Goal: Feedback & Contribution: Leave review/rating

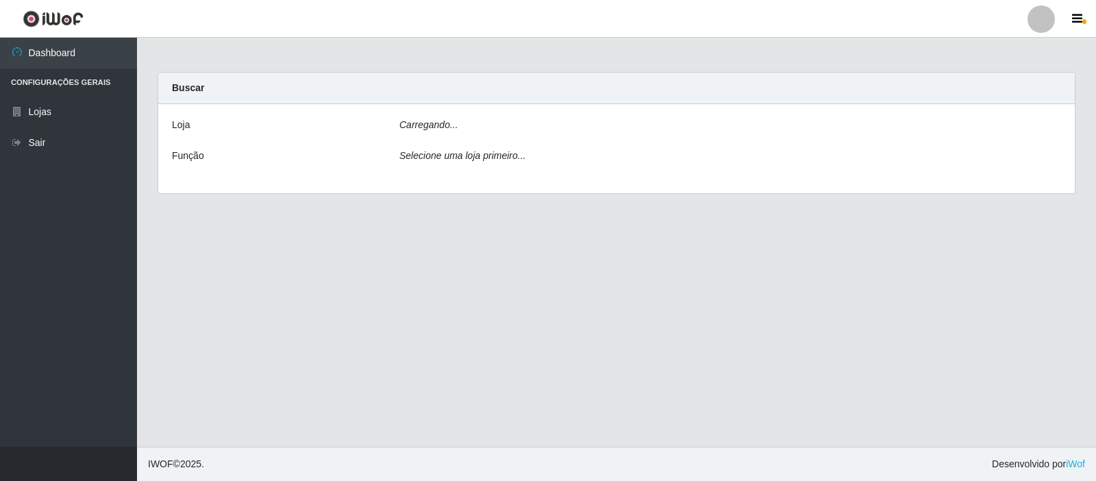
click at [458, 129] on div "Carregando..." at bounding box center [730, 128] width 682 height 20
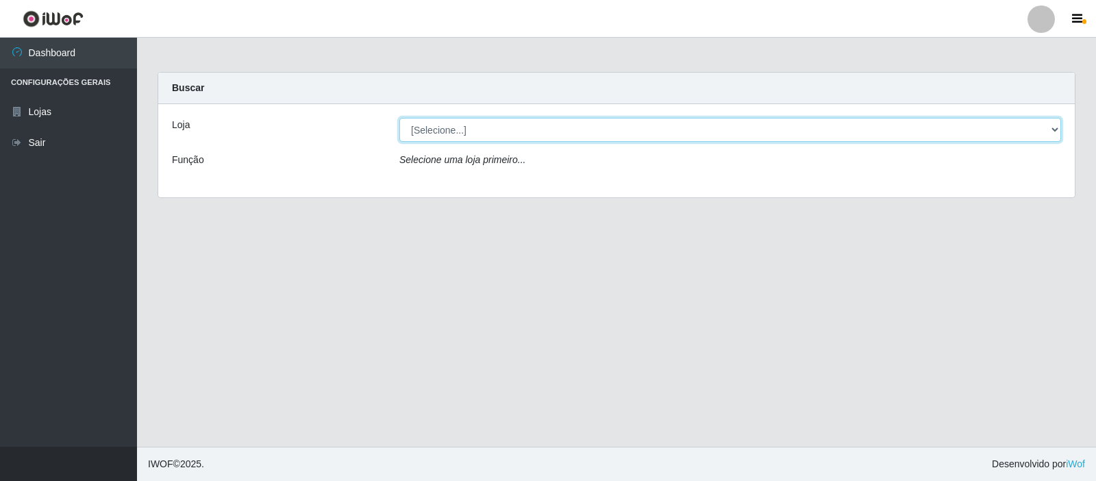
click at [615, 125] on select "[Selecione...] Rede Compras Supermercados - LOJA 3" at bounding box center [730, 130] width 662 height 24
select select "162"
click at [399, 118] on select "[Selecione...] Rede Compras Supermercados - LOJA 3" at bounding box center [730, 130] width 662 height 24
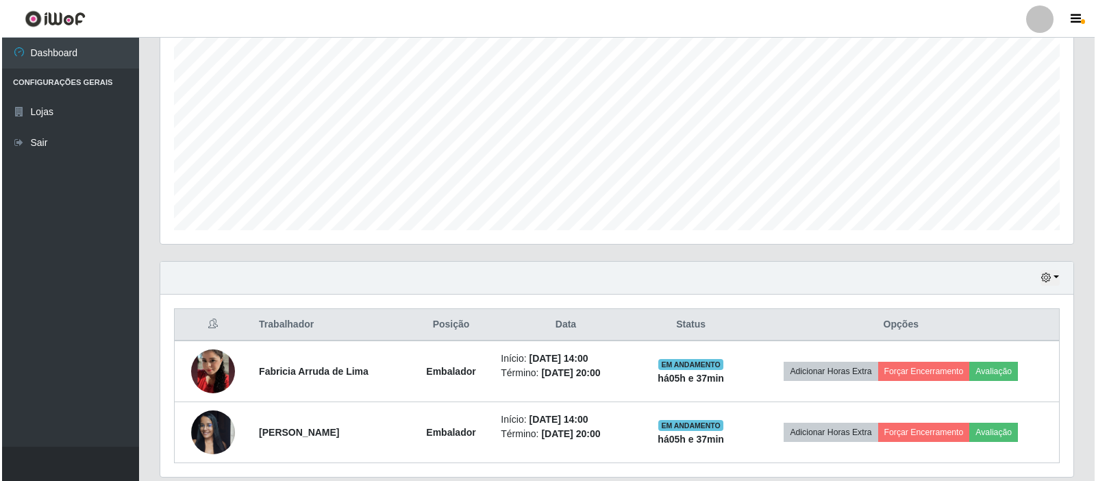
scroll to position [307, 0]
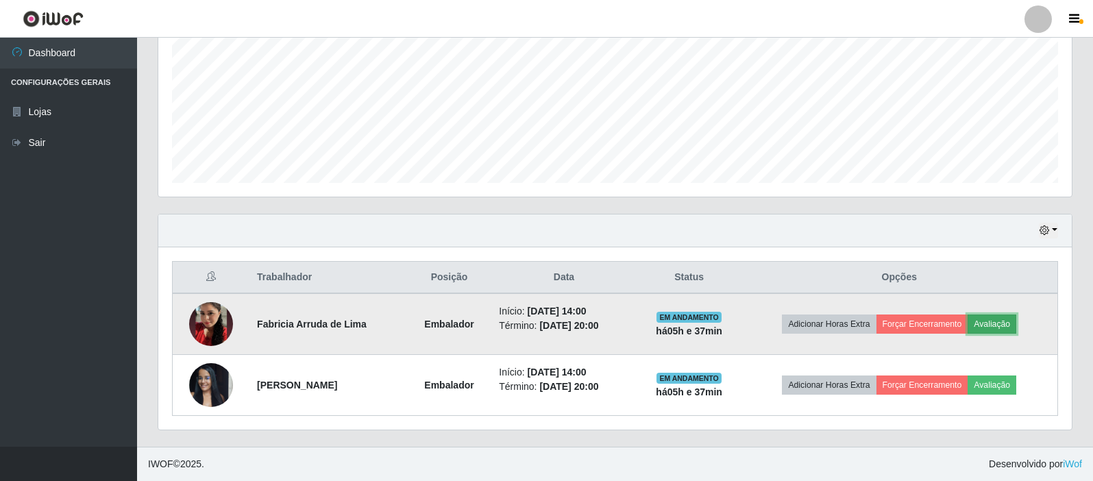
click at [1009, 319] on button "Avaliação" at bounding box center [991, 323] width 49 height 19
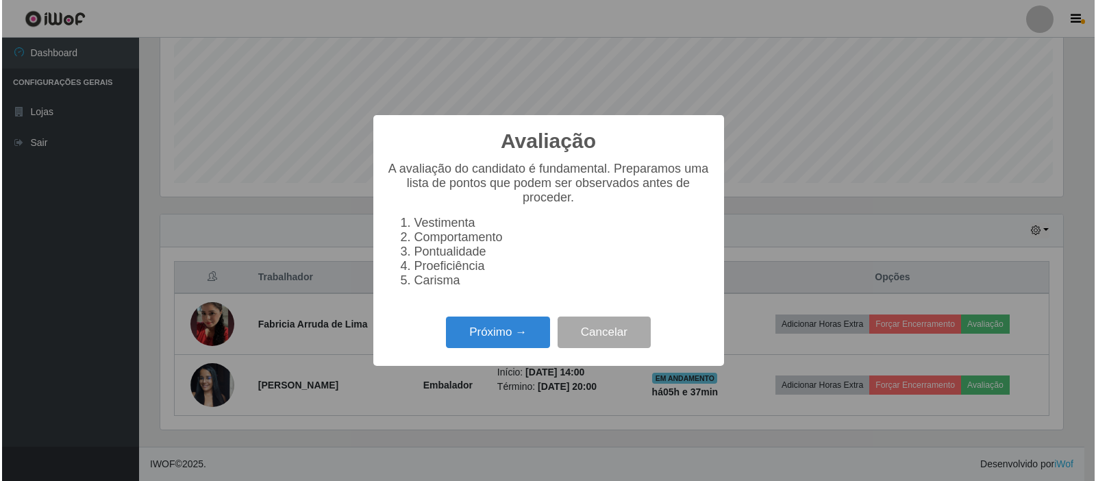
scroll to position [284, 906]
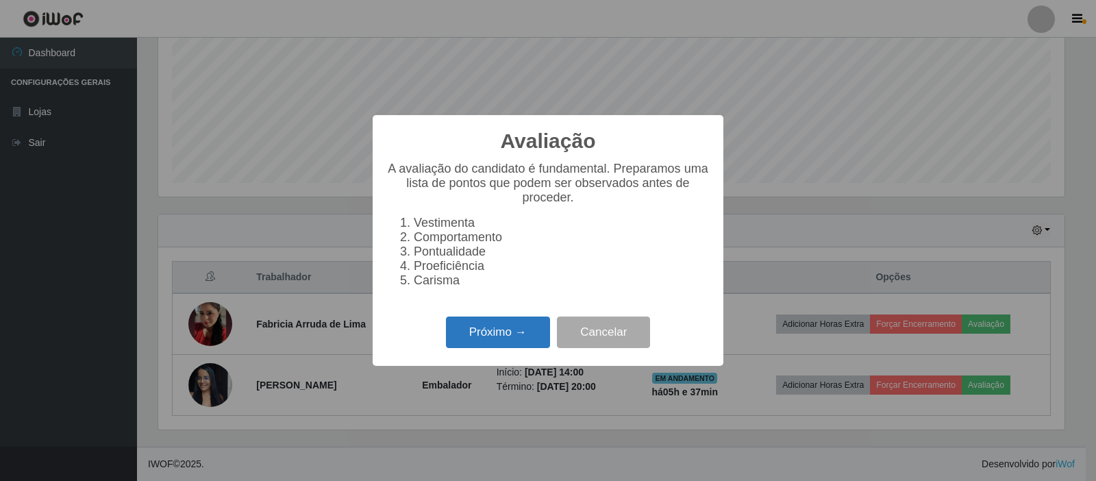
click at [461, 336] on button "Próximo →" at bounding box center [498, 332] width 104 height 32
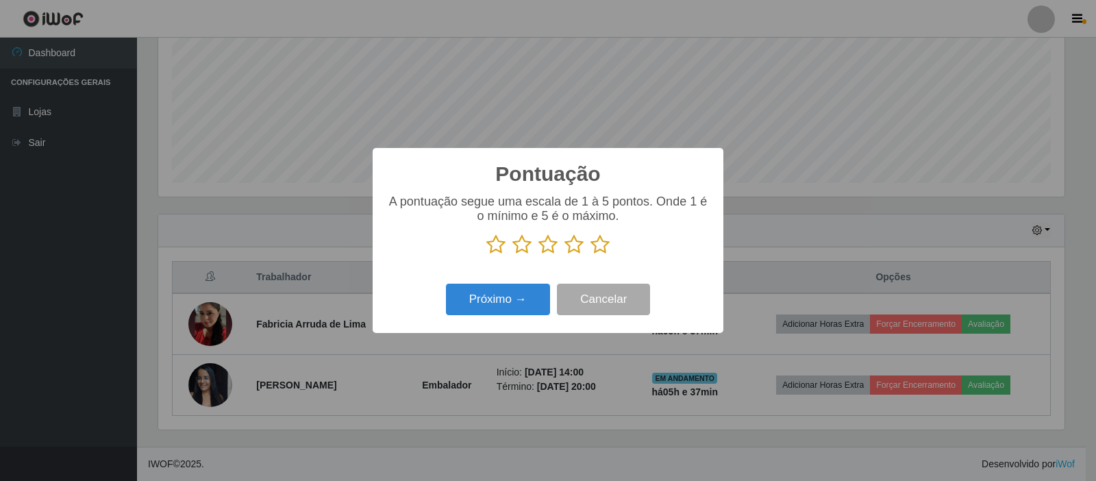
click at [601, 243] on icon at bounding box center [599, 244] width 19 height 21
click at [590, 255] on input "radio" at bounding box center [590, 255] width 0 height 0
click at [493, 304] on button "Próximo →" at bounding box center [498, 300] width 104 height 32
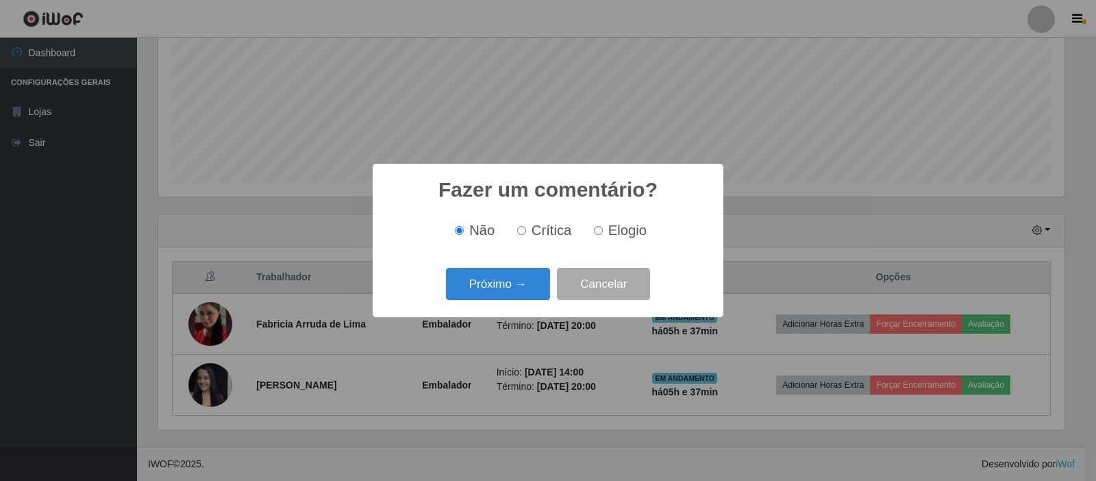
click at [600, 230] on input "Elogio" at bounding box center [598, 230] width 9 height 9
radio input "true"
click at [512, 285] on button "Próximo →" at bounding box center [498, 284] width 104 height 32
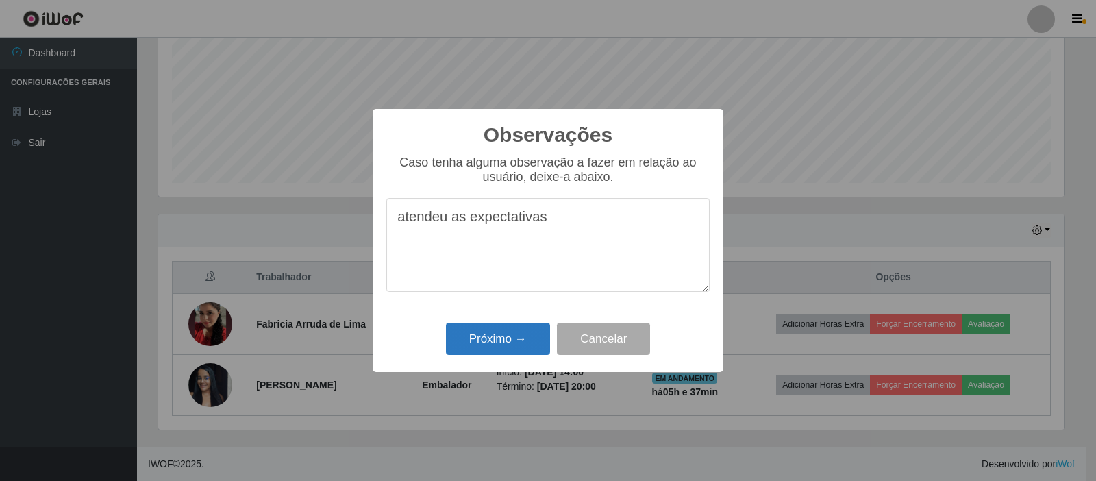
type textarea "atendeu as expectativas"
click at [517, 335] on button "Próximo →" at bounding box center [498, 339] width 104 height 32
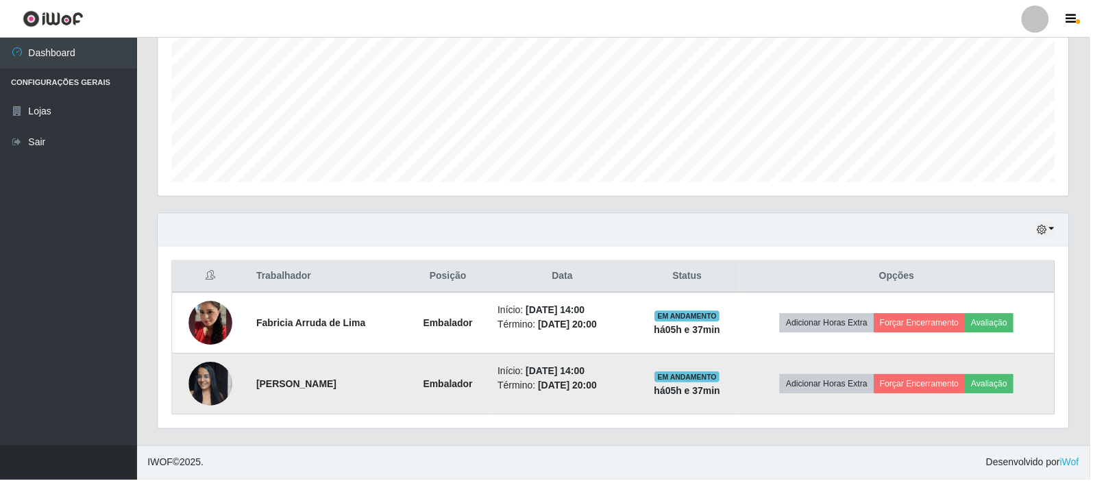
scroll to position [284, 913]
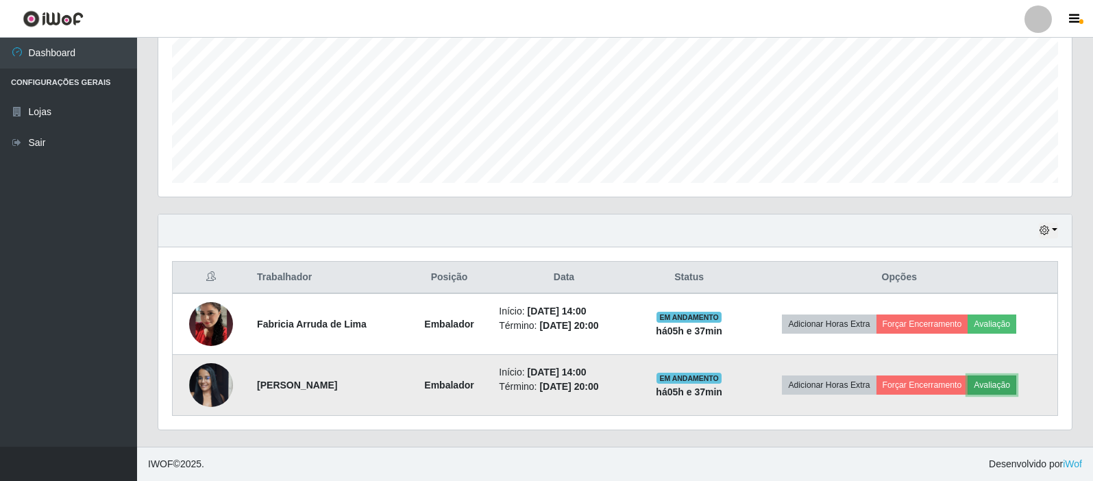
click at [986, 386] on button "Avaliação" at bounding box center [991, 384] width 49 height 19
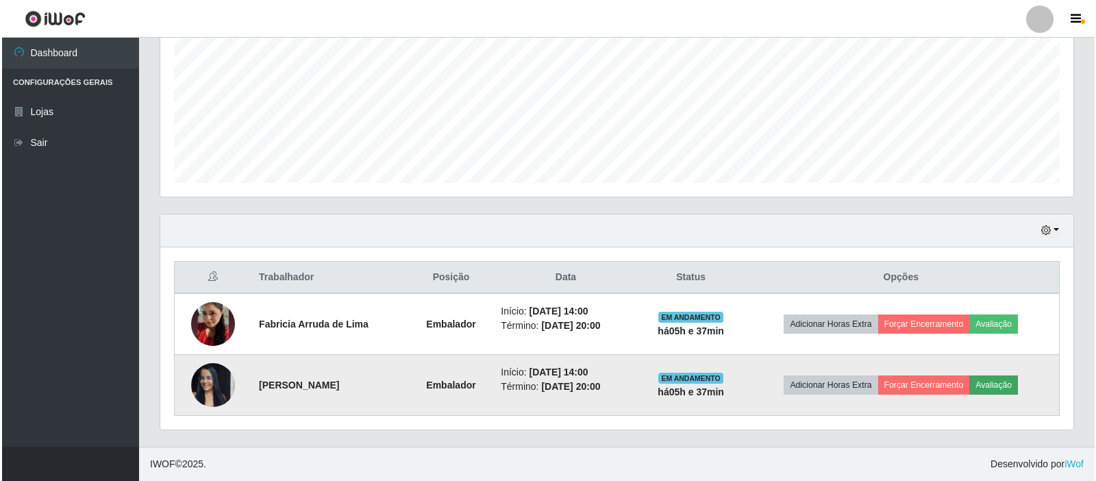
scroll to position [284, 906]
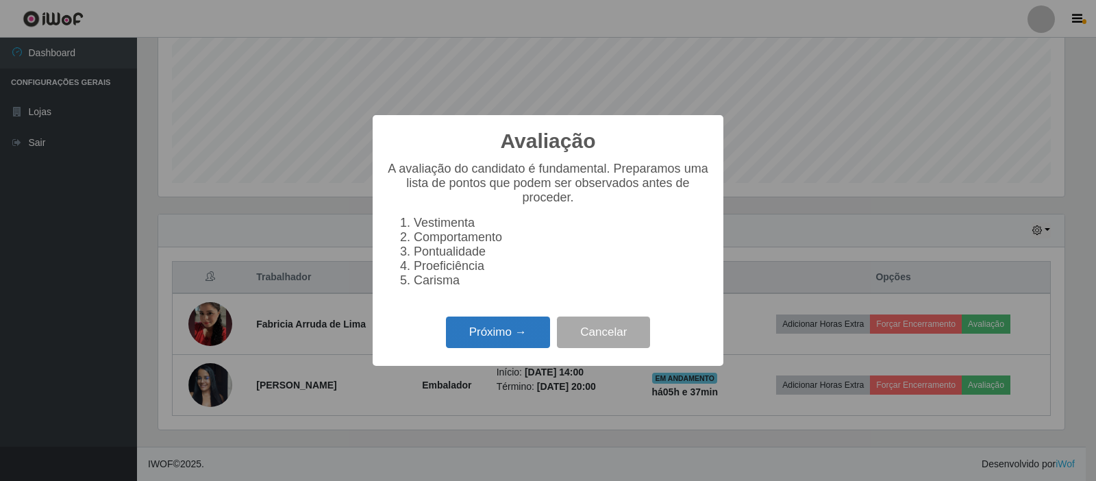
click at [514, 334] on button "Próximo →" at bounding box center [498, 332] width 104 height 32
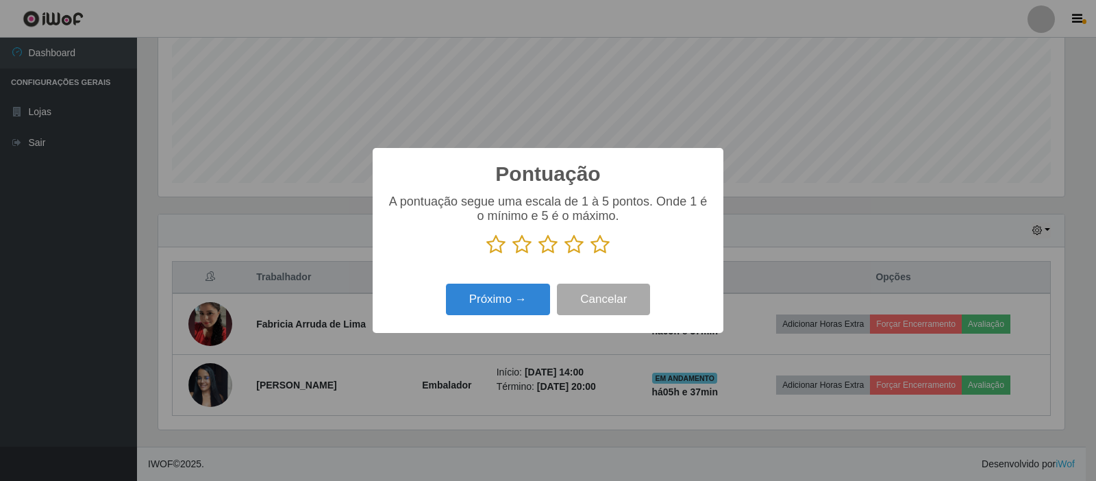
click at [600, 250] on icon at bounding box center [599, 244] width 19 height 21
click at [590, 255] on input "radio" at bounding box center [590, 255] width 0 height 0
click at [490, 306] on button "Próximo →" at bounding box center [498, 300] width 104 height 32
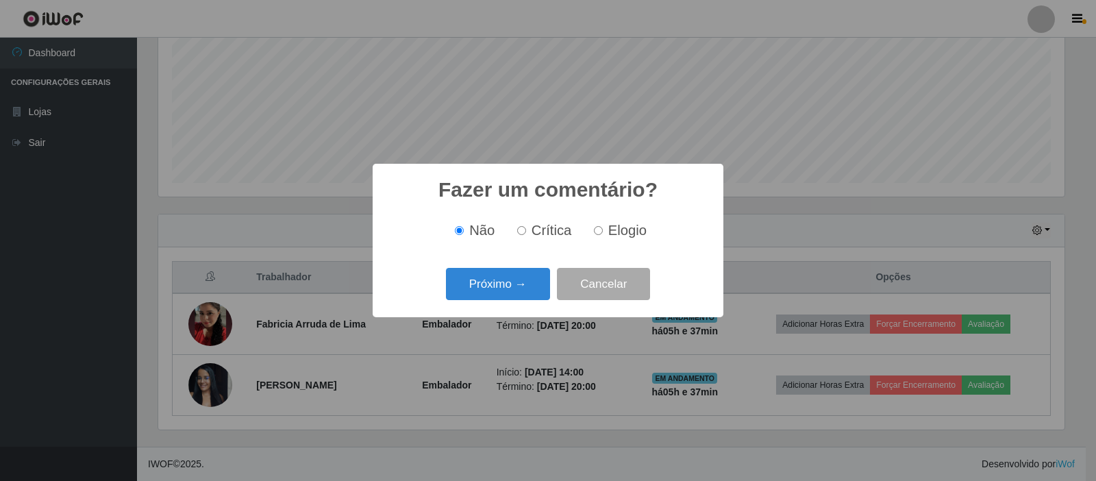
click at [597, 232] on input "Elogio" at bounding box center [598, 230] width 9 height 9
radio input "true"
click at [503, 284] on button "Próximo →" at bounding box center [498, 284] width 104 height 32
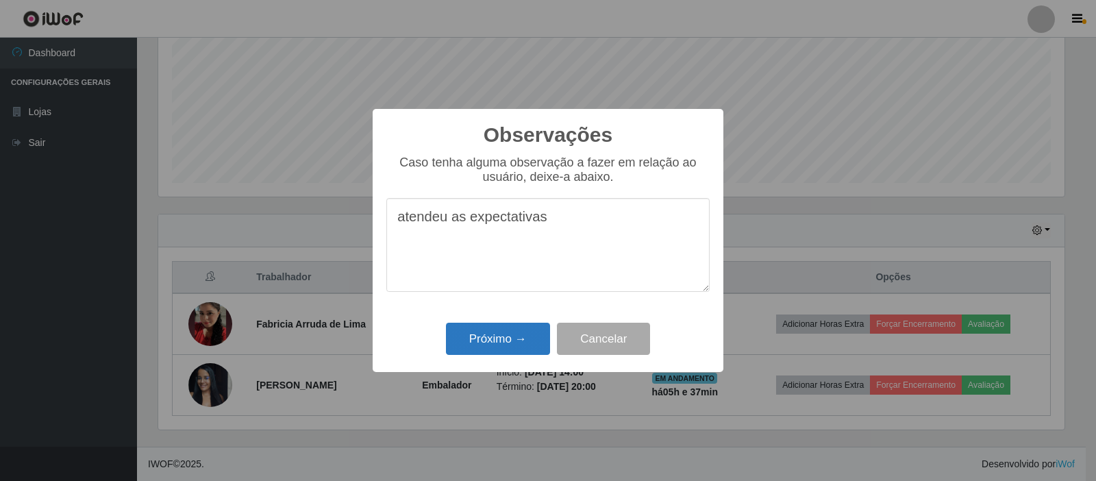
type textarea "atendeu as expectativas"
click at [507, 335] on button "Próximo →" at bounding box center [498, 339] width 104 height 32
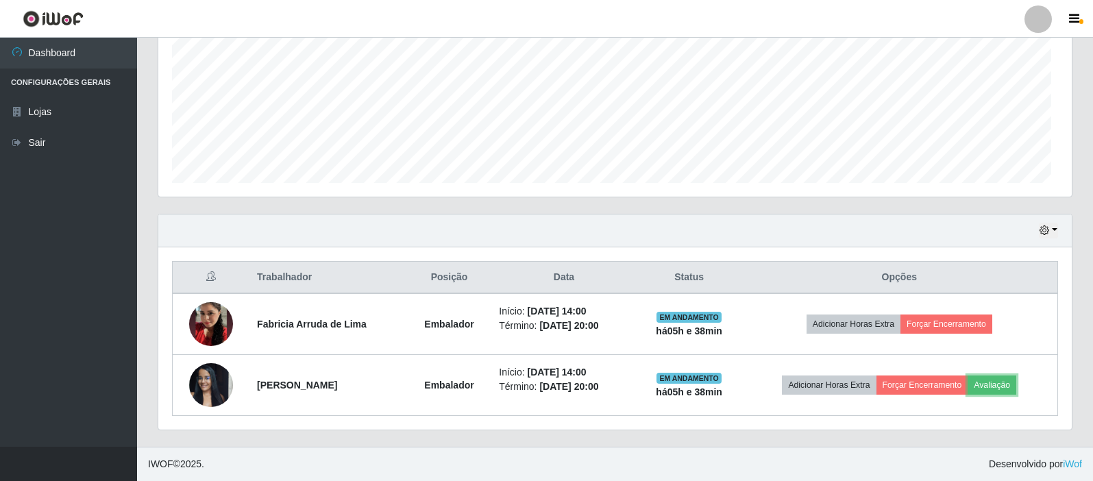
scroll to position [284, 913]
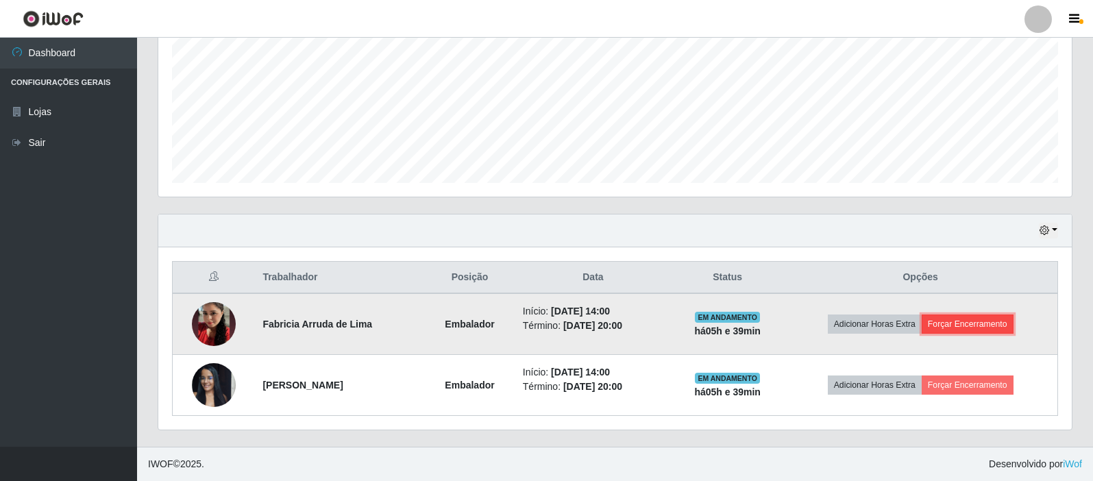
click at [962, 321] on button "Forçar Encerramento" at bounding box center [967, 323] width 92 height 19
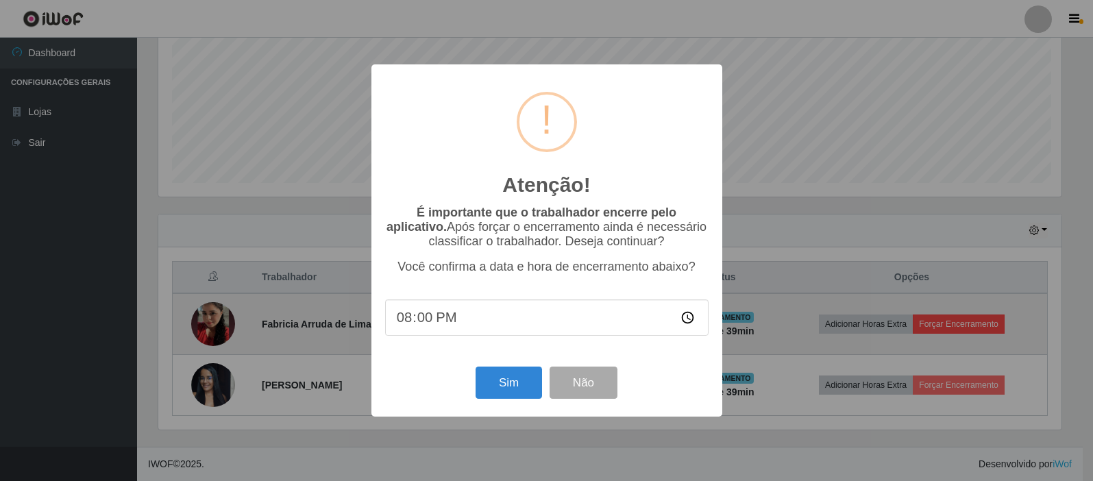
scroll to position [284, 906]
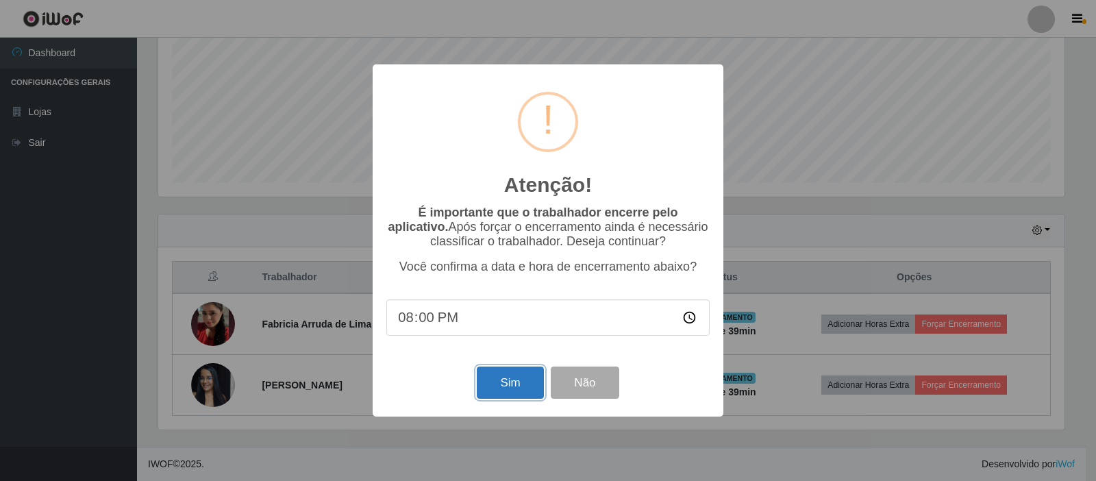
click at [526, 382] on button "Sim" at bounding box center [510, 382] width 66 height 32
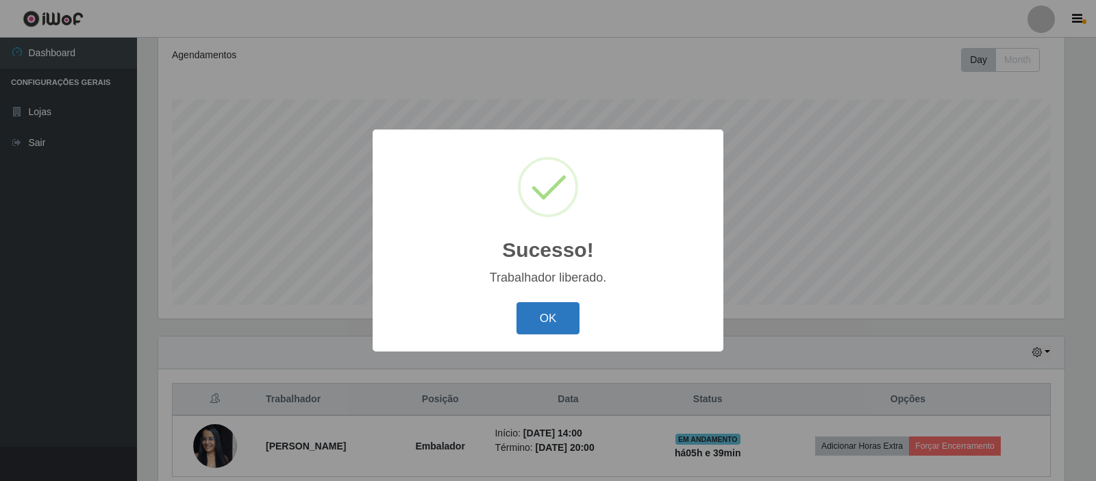
click at [525, 307] on button "OK" at bounding box center [549, 318] width 64 height 32
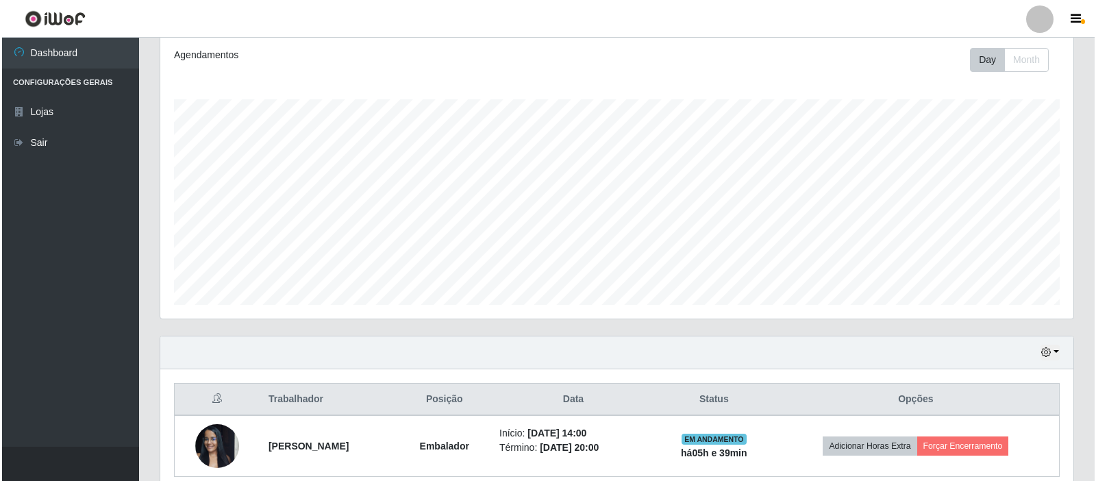
scroll to position [284, 913]
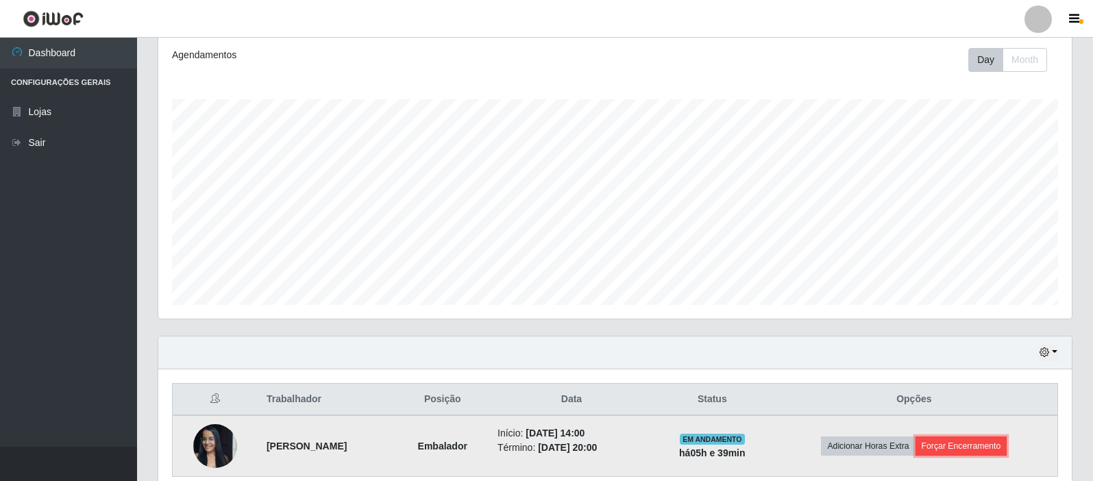
click at [936, 443] on button "Forçar Encerramento" at bounding box center [961, 445] width 92 height 19
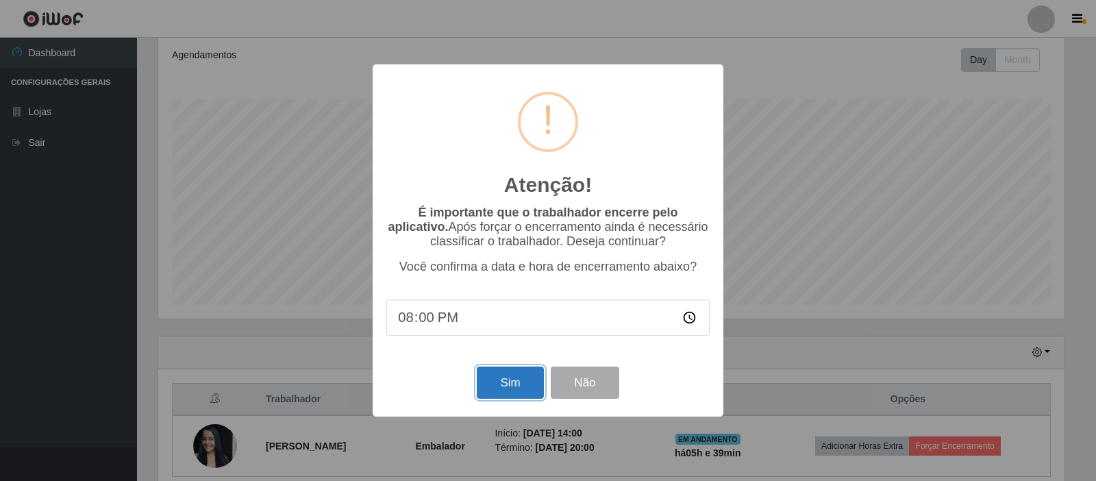
click at [521, 397] on button "Sim" at bounding box center [510, 382] width 66 height 32
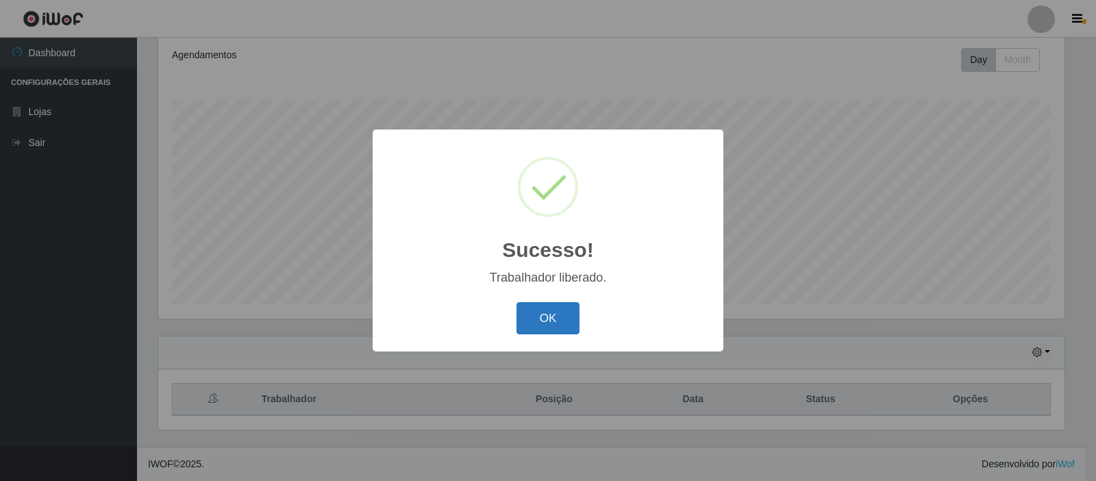
click at [542, 322] on button "OK" at bounding box center [549, 318] width 64 height 32
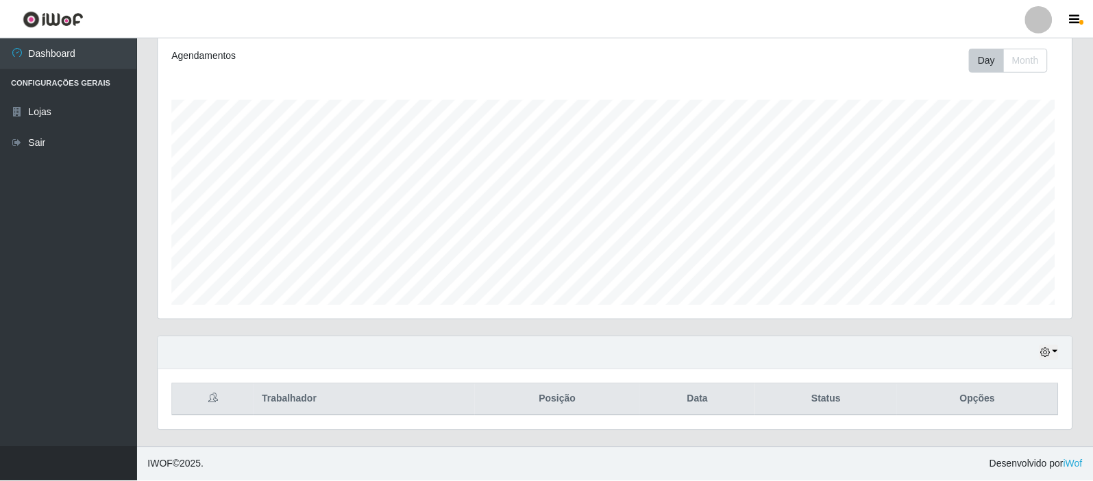
scroll to position [284, 913]
